Goal: Information Seeking & Learning: Understand process/instructions

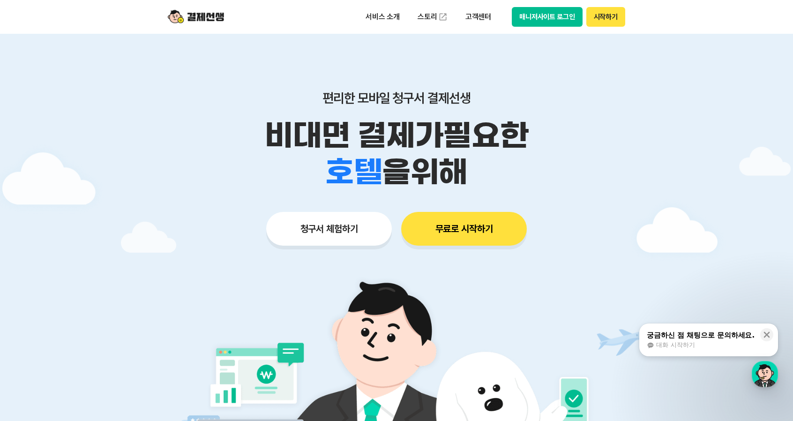
click at [599, 18] on button "시작하기" at bounding box center [605, 17] width 39 height 20
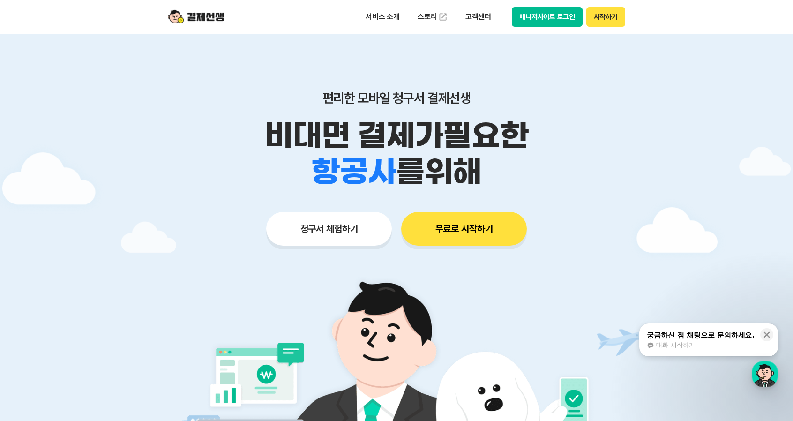
click at [211, 17] on img at bounding box center [196, 17] width 56 height 18
click at [474, 14] on p "고객센터" at bounding box center [478, 16] width 39 height 17
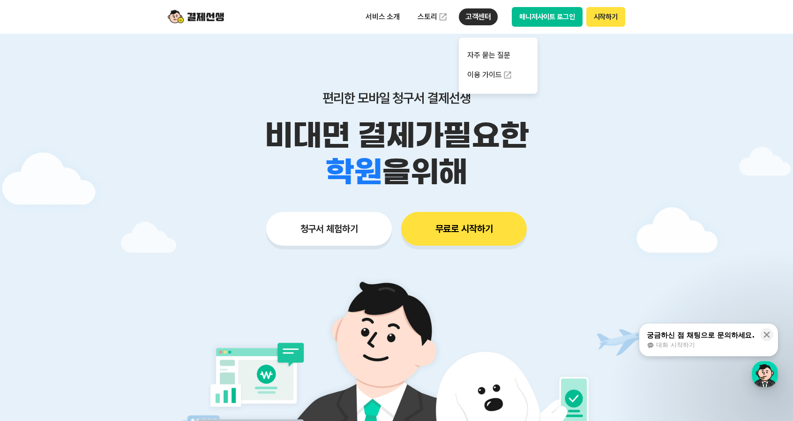
click at [487, 19] on p "고객센터" at bounding box center [478, 16] width 39 height 17
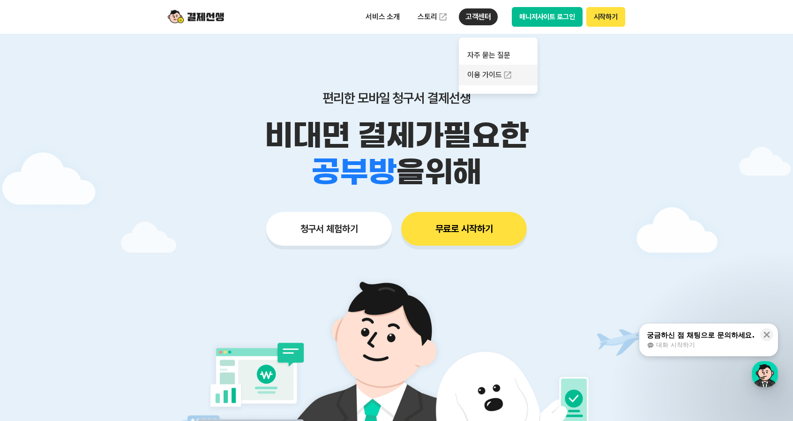
click at [493, 70] on link "이용 가이드" at bounding box center [498, 75] width 79 height 21
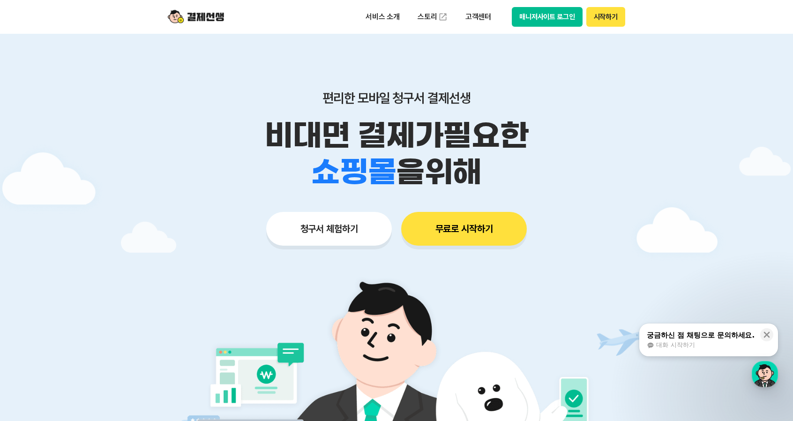
click at [476, 228] on button "무료로 시작하기" at bounding box center [464, 229] width 126 height 34
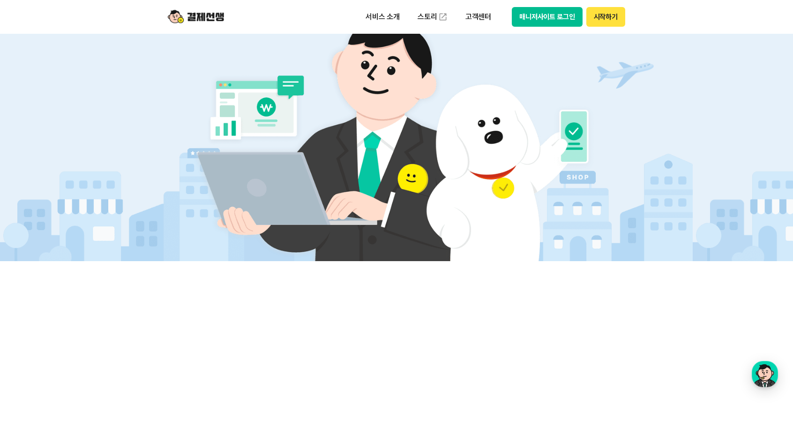
scroll to position [281, 0]
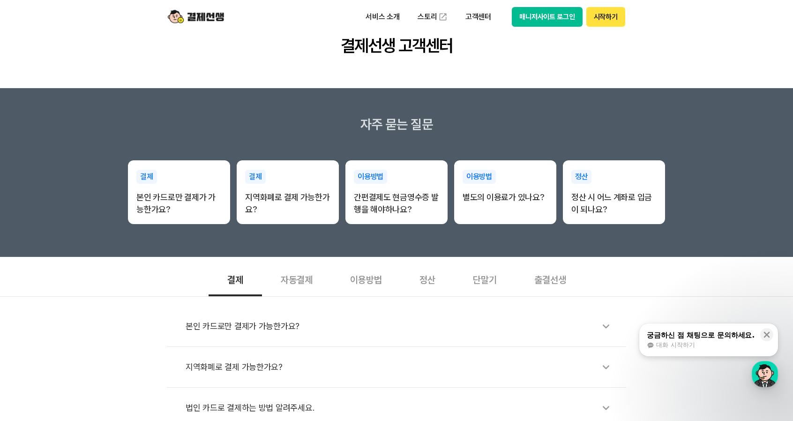
scroll to position [141, 0]
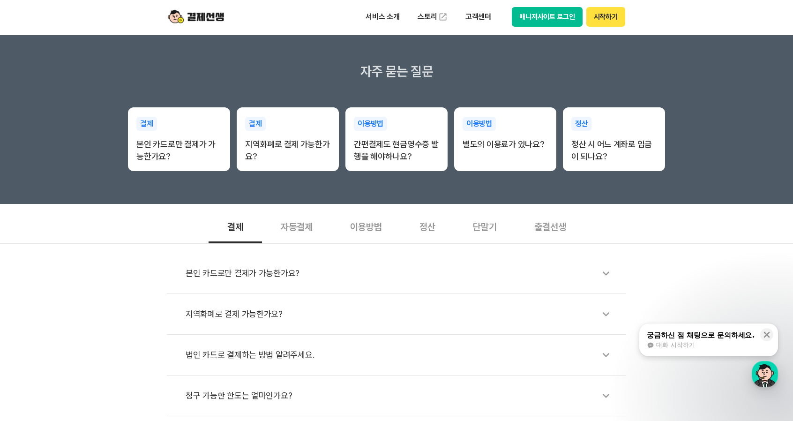
click at [514, 224] on div "단말기" at bounding box center [484, 226] width 61 height 35
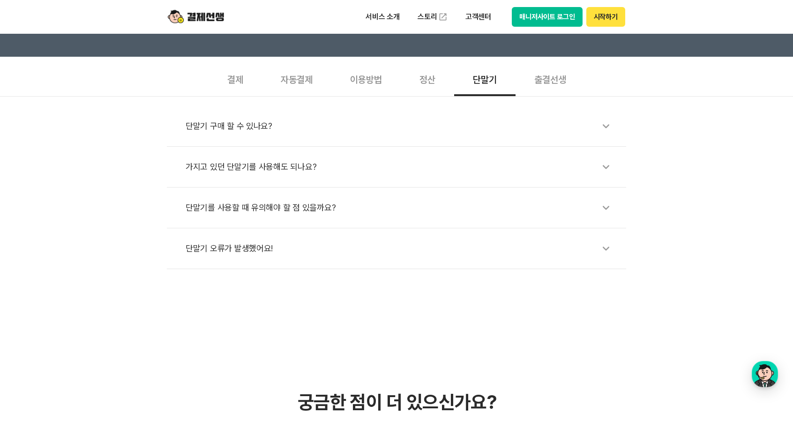
scroll to position [281, 0]
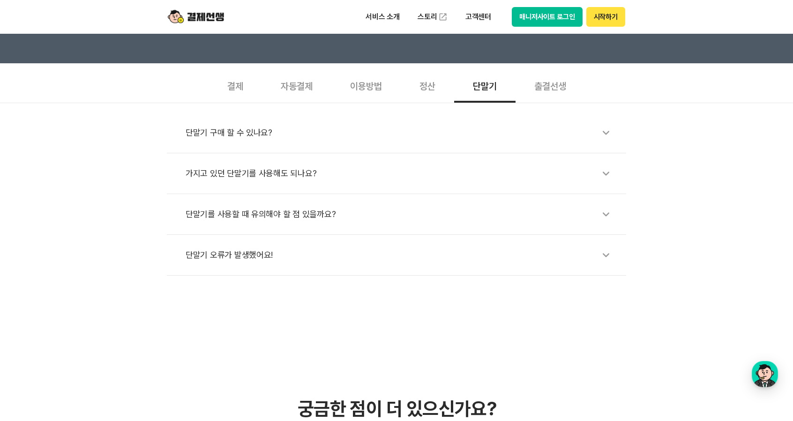
click at [272, 256] on div "단말기 오류가 발생했어요!" at bounding box center [401, 255] width 431 height 22
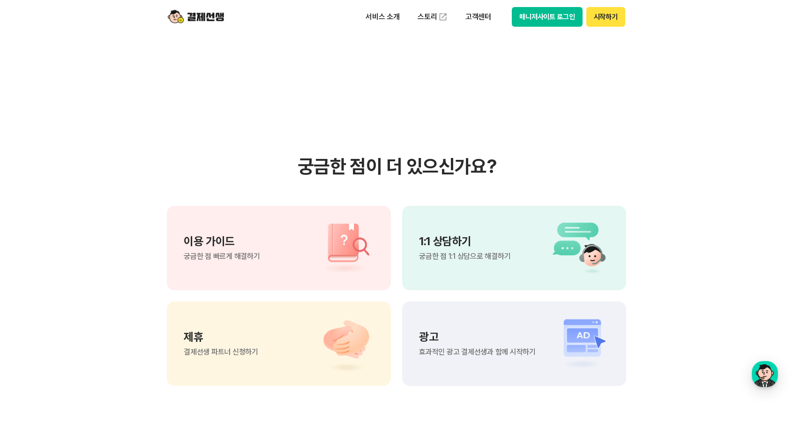
scroll to position [703, 0]
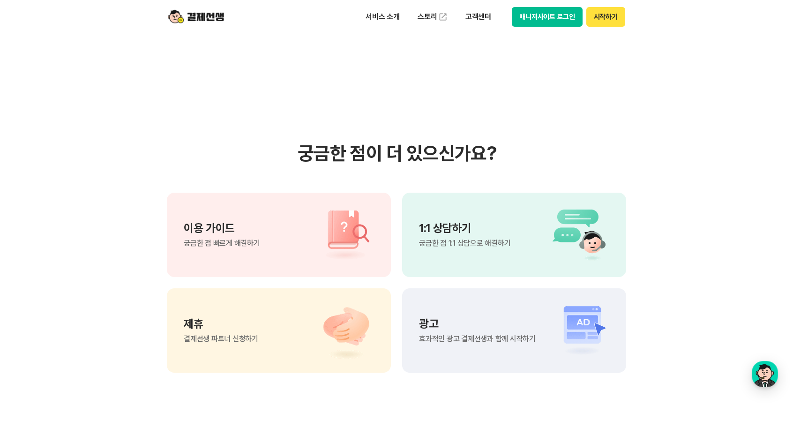
click at [441, 243] on span "궁금한 점 1:1 상담으로 해결하기" at bounding box center [464, 242] width 91 height 7
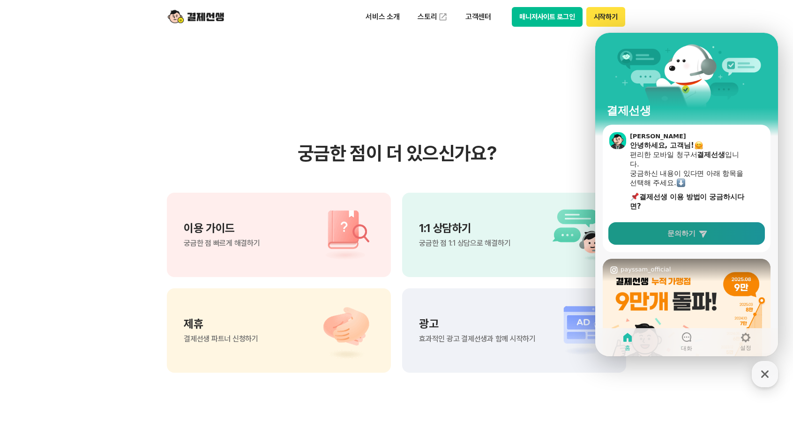
click at [656, 232] on link "문의하기" at bounding box center [686, 233] width 157 height 22
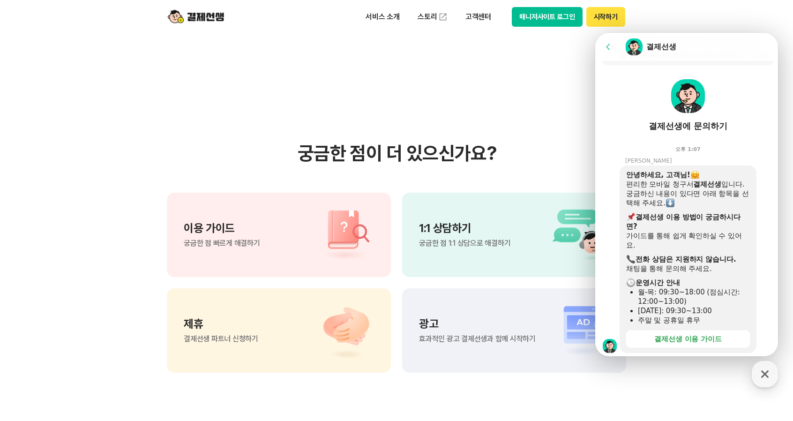
scroll to position [229, 0]
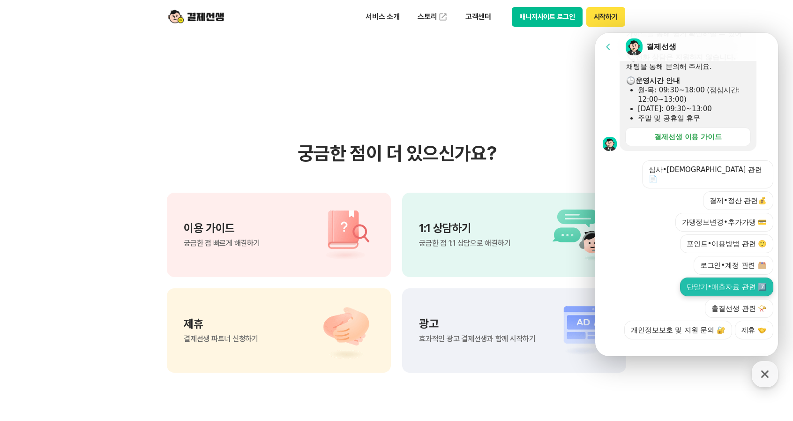
click at [716, 282] on button "단말기•매출자료 관련 7️⃣" at bounding box center [726, 286] width 93 height 19
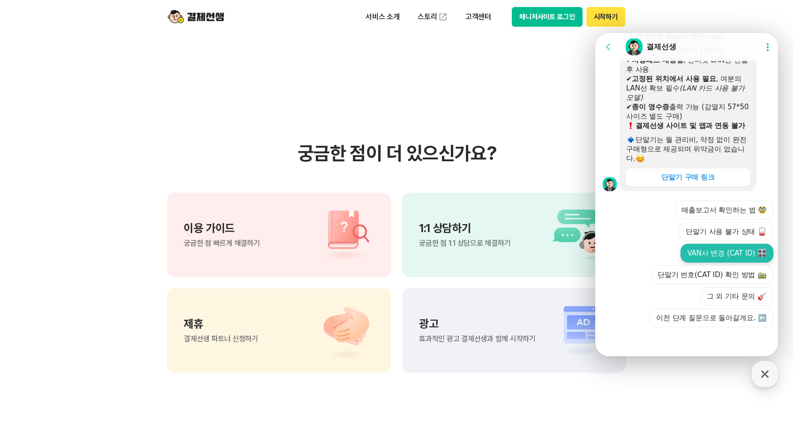
scroll to position [503, 0]
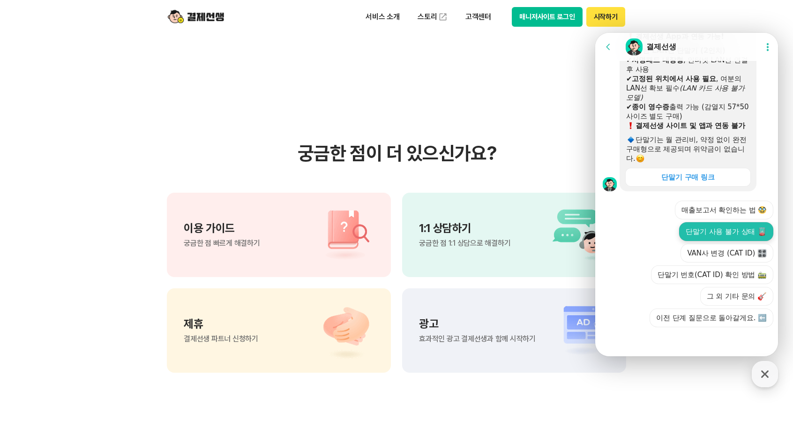
click at [703, 235] on button "단말기 사용 불가 상태" at bounding box center [726, 231] width 94 height 19
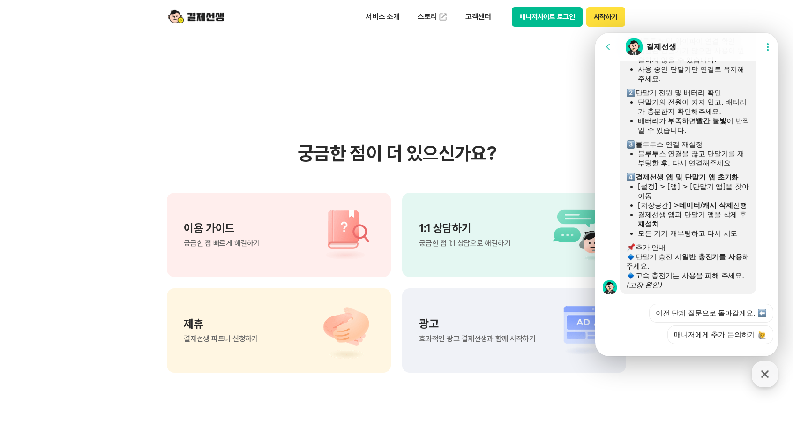
scroll to position [782, 0]
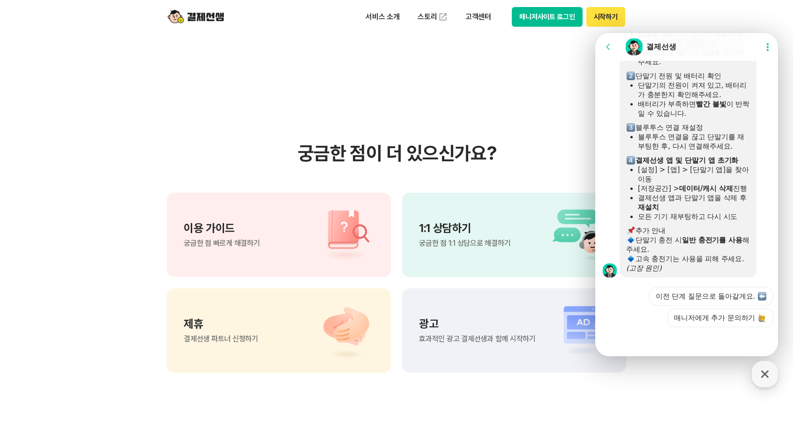
click at [714, 184] on b "데이터/캐시 삭제" at bounding box center [706, 188] width 54 height 8
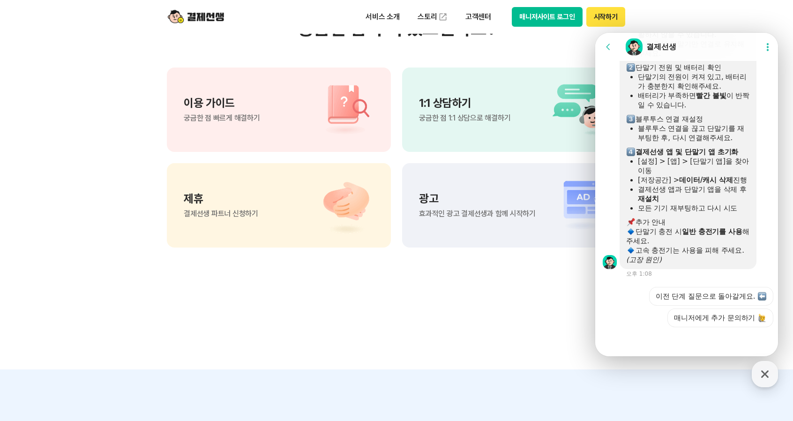
scroll to position [844, 0]
